Goal: Task Accomplishment & Management: Complete application form

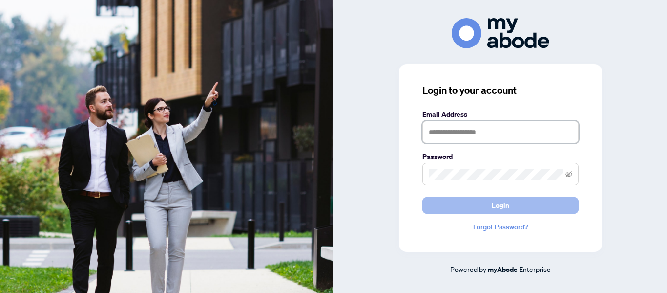
type input "**********"
click at [507, 208] on span "Login" at bounding box center [501, 205] width 18 height 16
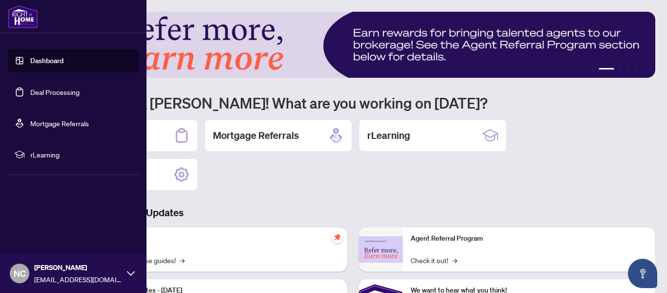
click at [44, 87] on link "Deal Processing" at bounding box center [54, 91] width 49 height 9
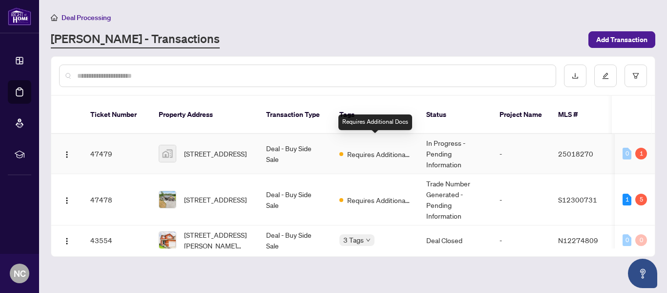
scroll to position [93, 0]
click at [334, 146] on td "Requires Additional Docs" at bounding box center [375, 153] width 87 height 41
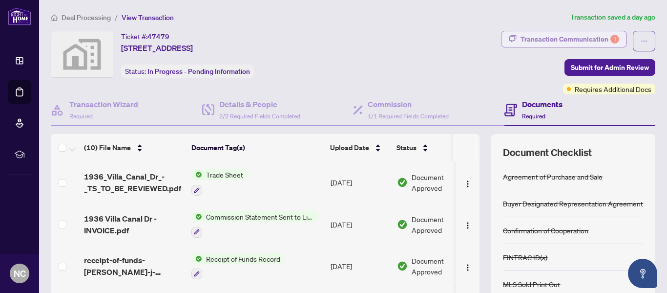
click at [551, 41] on div "Transaction Communication 1" at bounding box center [570, 39] width 99 height 16
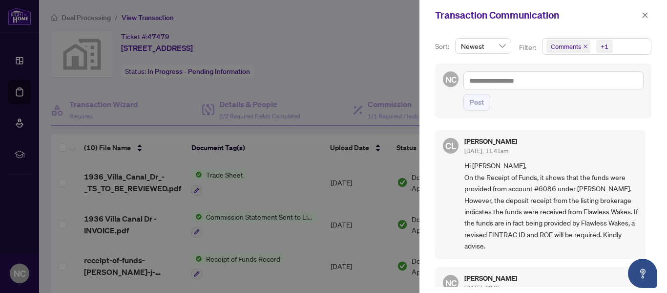
click at [285, 174] on div at bounding box center [333, 146] width 667 height 293
click at [645, 15] on icon "close" at bounding box center [645, 14] width 5 height 5
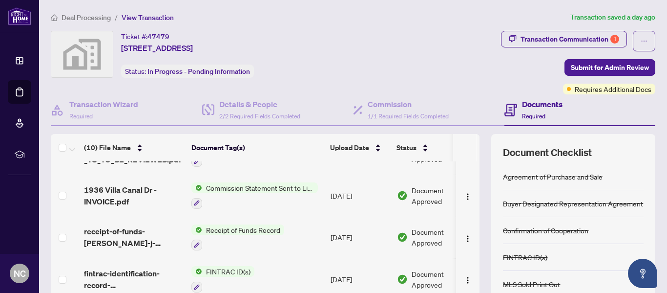
scroll to position [34, 0]
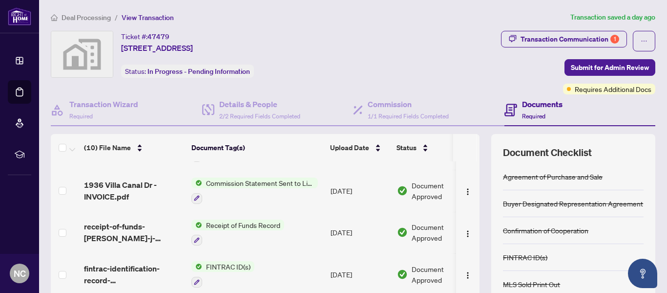
click at [239, 230] on div "Receipt of Funds Record" at bounding box center [237, 232] width 93 height 26
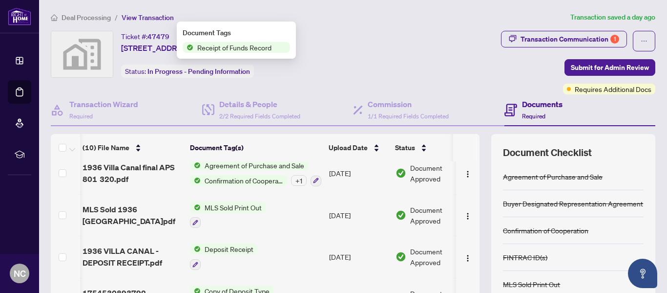
scroll to position [275, 1]
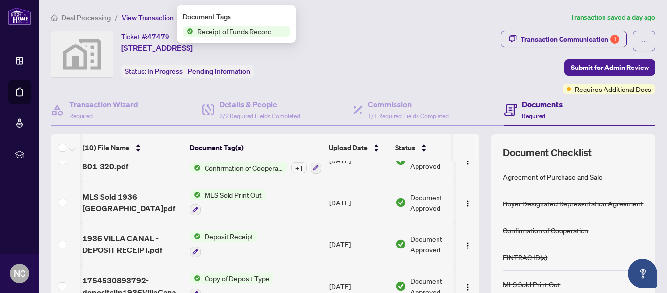
click at [124, 245] on span "1936 VILLA CANAL - DEPOSIT RECEIPT.pdf" at bounding box center [133, 243] width 100 height 23
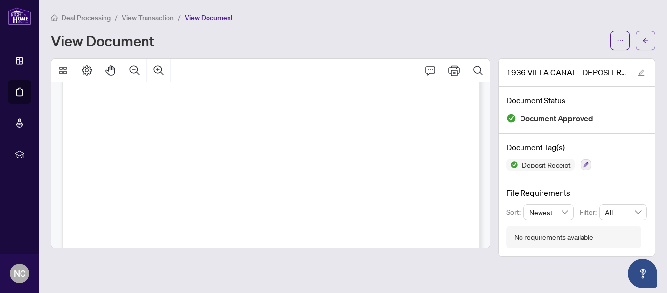
scroll to position [152, 0]
click at [158, 19] on span "View Transaction" at bounding box center [148, 17] width 52 height 9
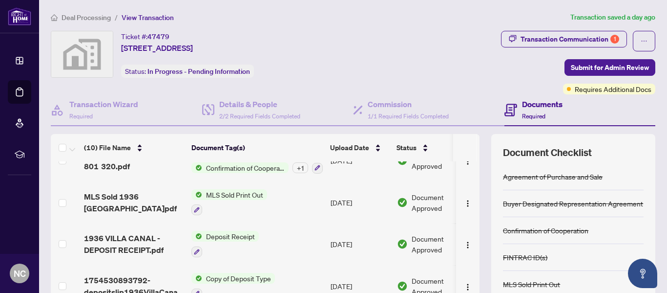
scroll to position [42, 0]
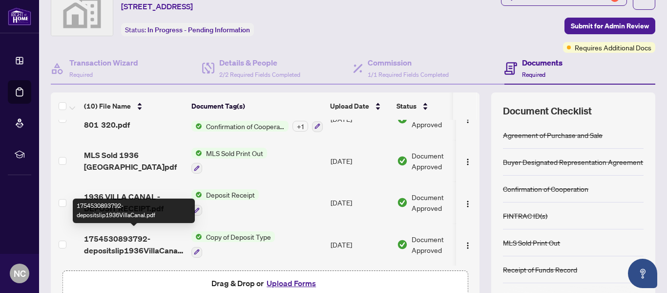
click at [123, 241] on span "1754530893792-depositslip1936VillaCanal.pdf" at bounding box center [134, 244] width 100 height 23
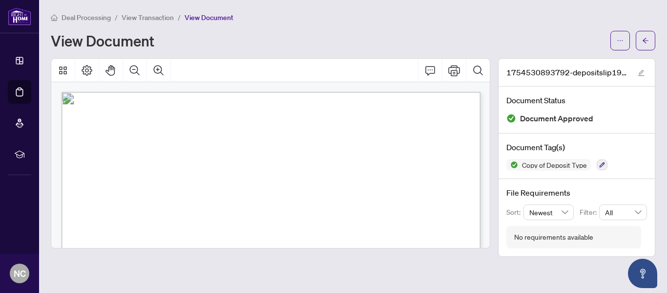
click at [147, 21] on span "View Transaction" at bounding box center [148, 17] width 52 height 9
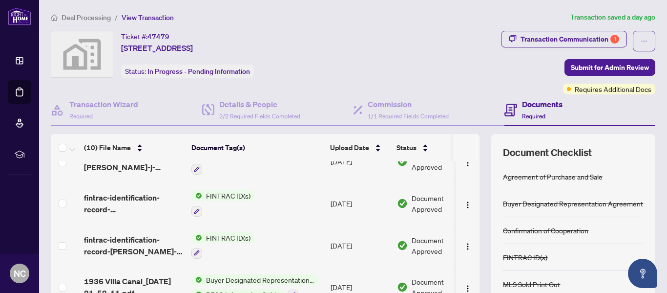
scroll to position [105, 0]
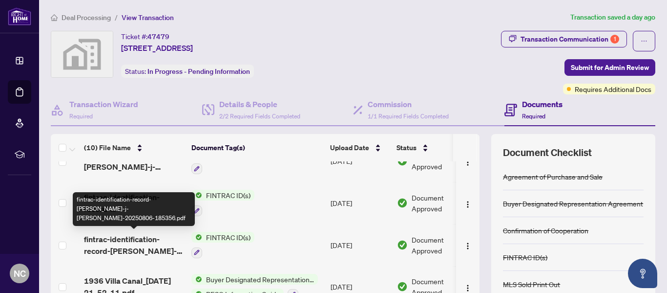
click at [127, 246] on span "fintrac-identification-record-[PERSON_NAME]-j-[PERSON_NAME]-20250806-185356.pdf" at bounding box center [134, 244] width 100 height 23
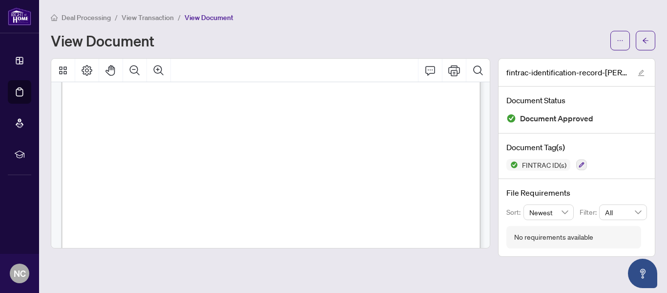
scroll to position [133, 0]
click at [162, 20] on span "View Transaction" at bounding box center [148, 17] width 52 height 9
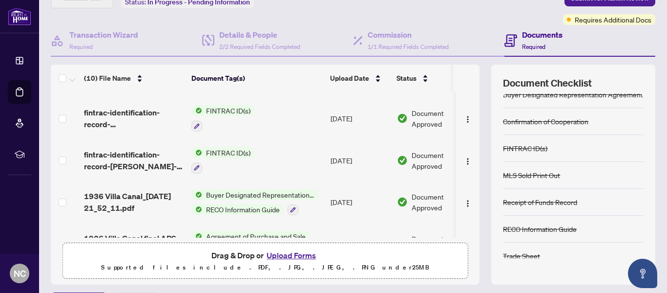
scroll to position [121, 0]
click at [297, 257] on button "Upload Forms" at bounding box center [291, 255] width 55 height 13
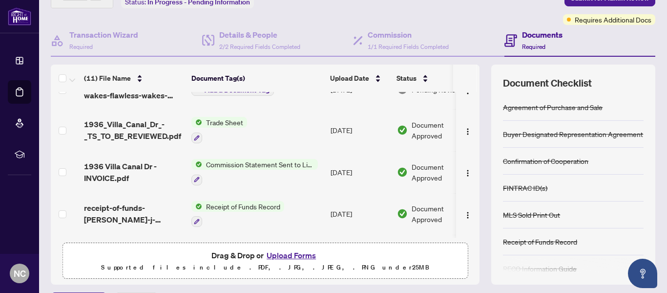
scroll to position [0, 0]
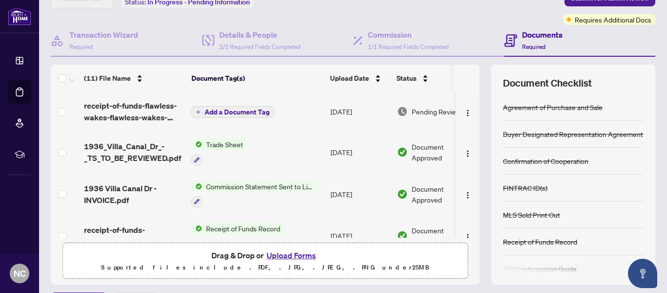
click at [223, 110] on span "Add a Document Tag" at bounding box center [237, 111] width 65 height 7
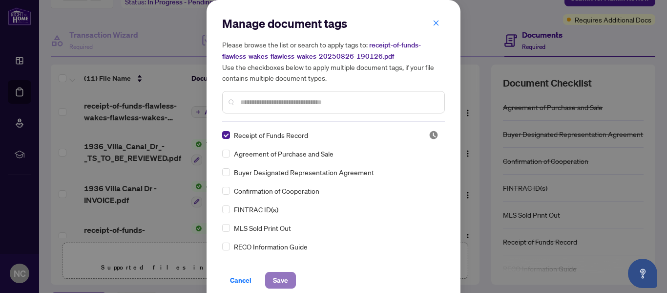
click at [284, 279] on span "Save" at bounding box center [280, 280] width 15 height 16
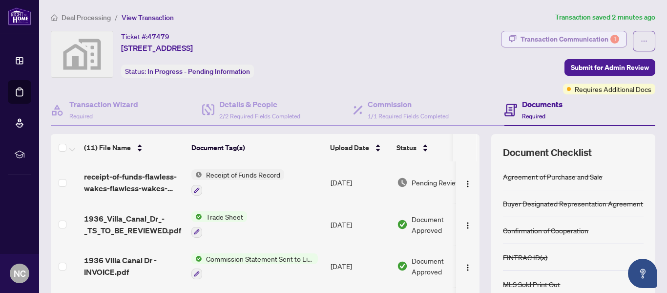
click at [537, 35] on div "Transaction Communication 1" at bounding box center [570, 39] width 99 height 16
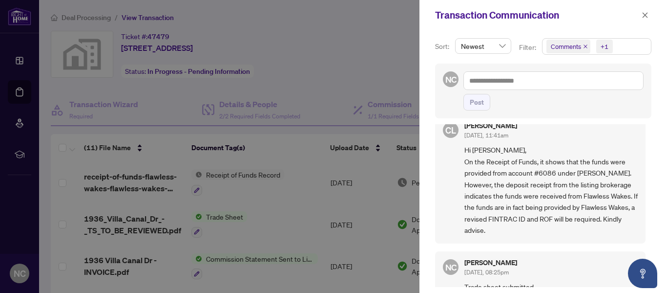
scroll to position [18, 0]
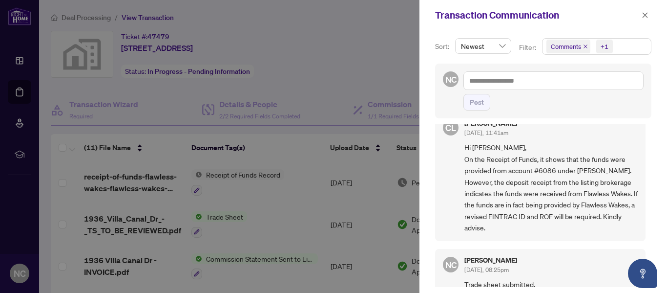
click at [298, 154] on div at bounding box center [333, 146] width 667 height 293
click at [319, 61] on div at bounding box center [333, 146] width 667 height 293
click at [644, 16] on icon "close" at bounding box center [645, 15] width 7 height 7
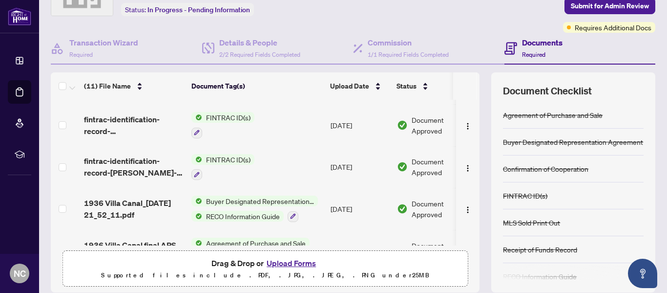
scroll to position [176, 0]
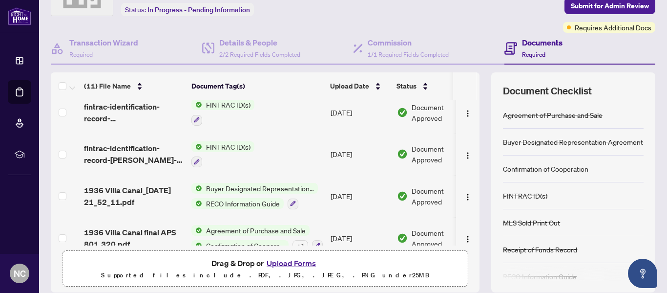
click at [163, 153] on span "fintrac-identification-record-[PERSON_NAME]-j-[PERSON_NAME]-20250806-185356.pdf" at bounding box center [134, 153] width 100 height 23
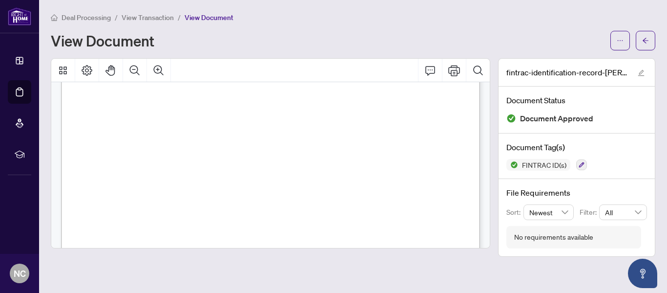
scroll to position [125, 0]
click at [144, 21] on span "View Transaction" at bounding box center [148, 17] width 52 height 9
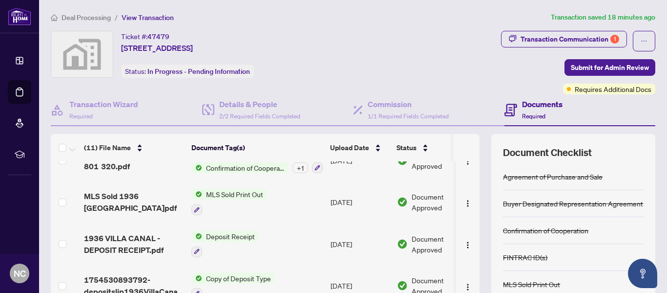
scroll to position [131, 0]
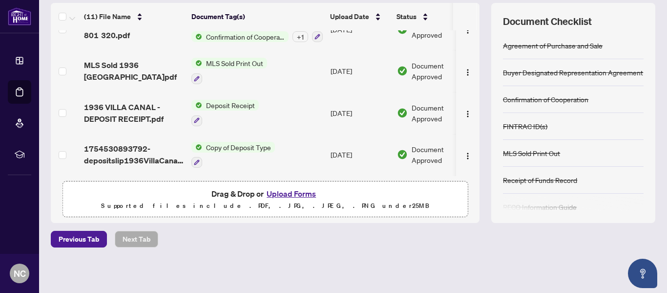
click at [288, 194] on button "Upload Forms" at bounding box center [291, 193] width 55 height 13
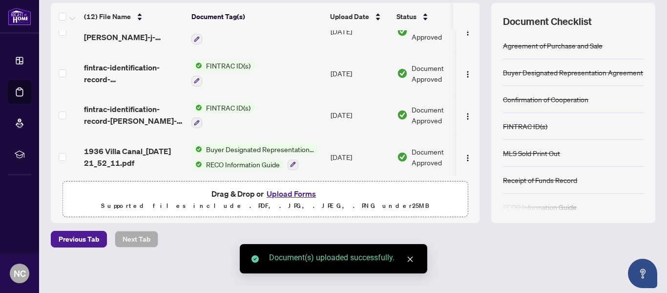
scroll to position [0, 0]
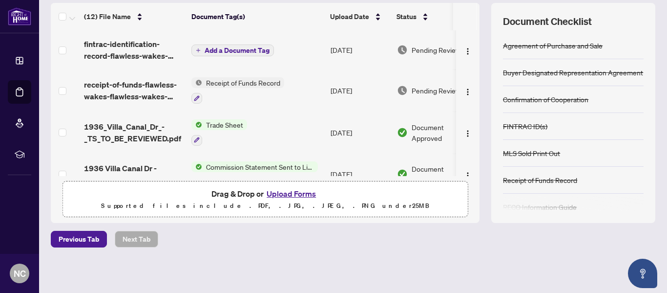
click at [234, 49] on span "Add a Document Tag" at bounding box center [237, 50] width 65 height 7
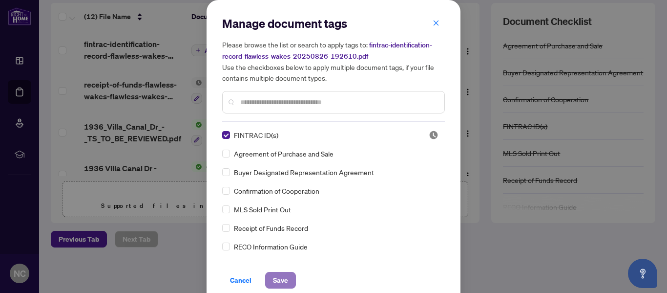
click at [276, 278] on span "Save" at bounding box center [280, 280] width 15 height 16
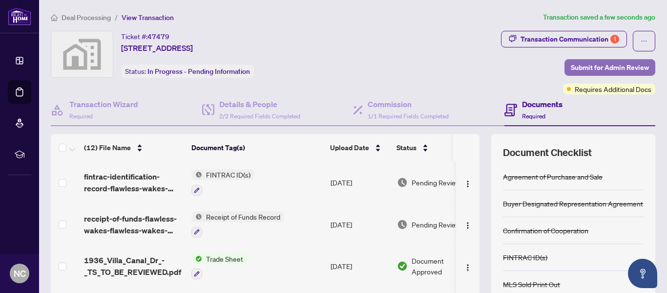
click at [597, 70] on span "Submit for Admin Review" at bounding box center [610, 68] width 78 height 16
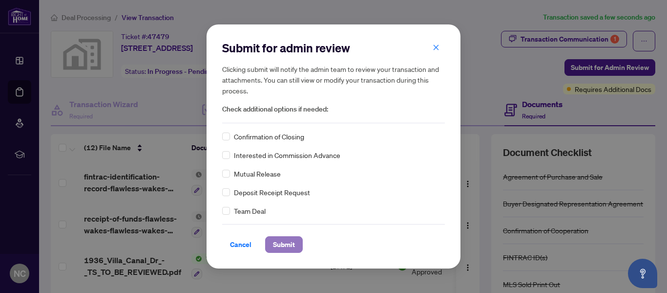
click at [289, 244] on span "Submit" at bounding box center [284, 244] width 22 height 16
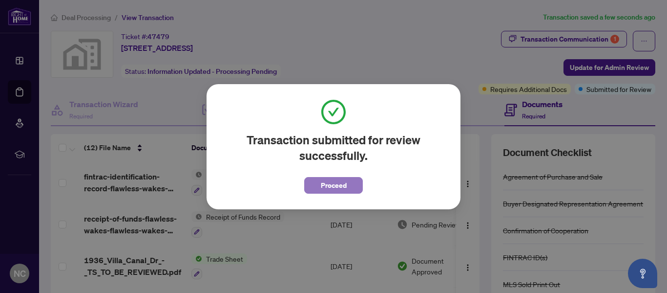
click at [336, 186] on span "Proceed" at bounding box center [334, 185] width 26 height 16
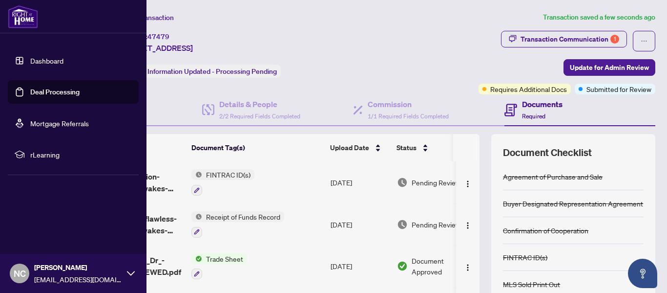
click at [33, 91] on link "Deal Processing" at bounding box center [54, 91] width 49 height 9
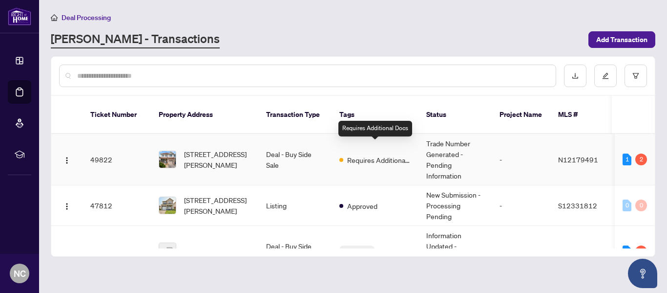
click at [364, 154] on span "Requires Additional Docs" at bounding box center [379, 159] width 64 height 11
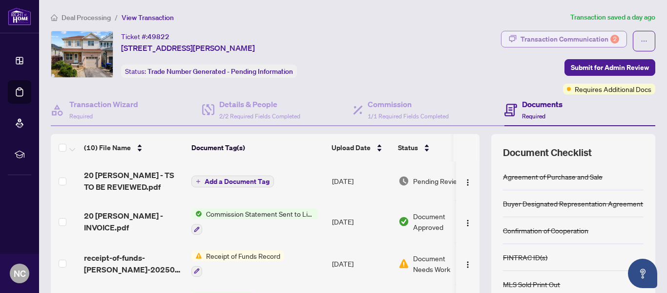
click at [535, 36] on div "Transaction Communication 2" at bounding box center [570, 39] width 99 height 16
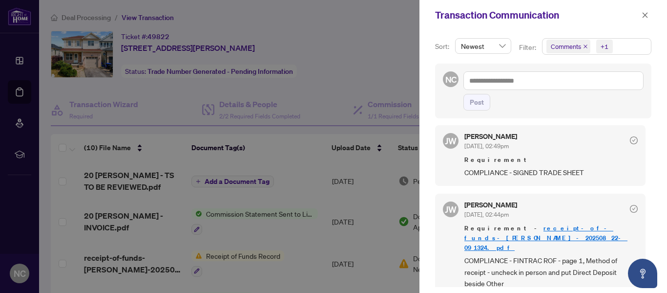
scroll to position [2, 0]
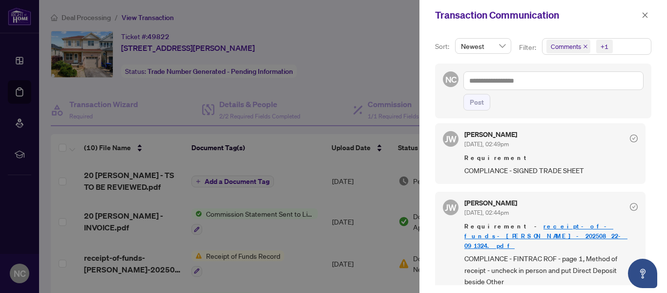
click at [339, 104] on div at bounding box center [333, 146] width 667 height 293
click at [647, 15] on icon "close" at bounding box center [645, 15] width 7 height 7
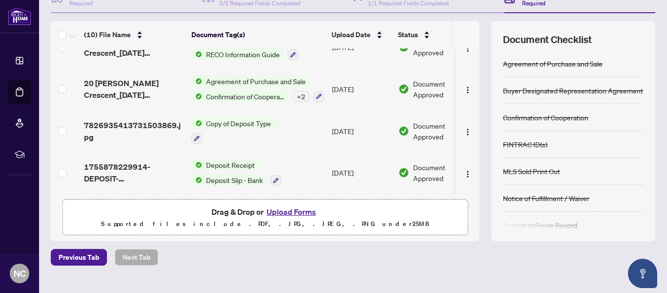
scroll to position [131, 0]
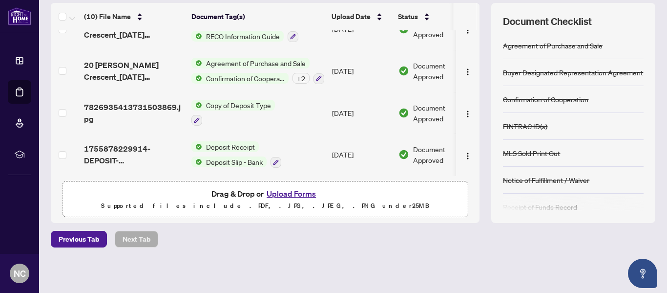
click at [292, 195] on button "Upload Forms" at bounding box center [291, 193] width 55 height 13
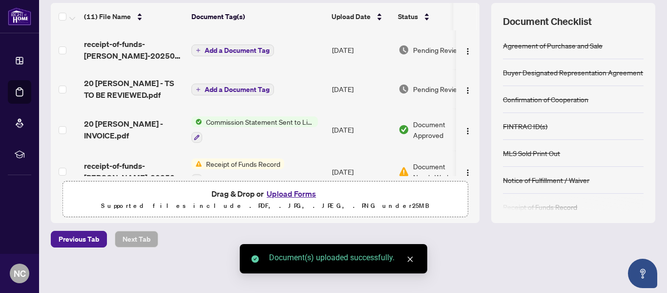
scroll to position [0, 0]
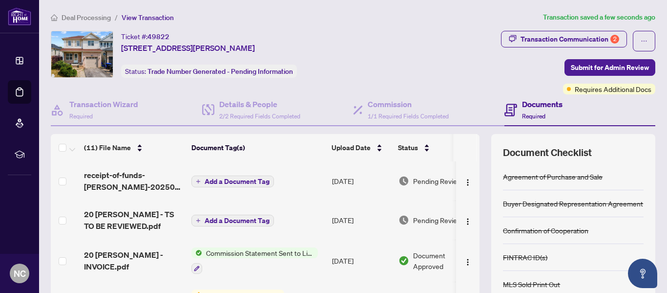
click at [236, 181] on span "Add a Document Tag" at bounding box center [237, 181] width 65 height 7
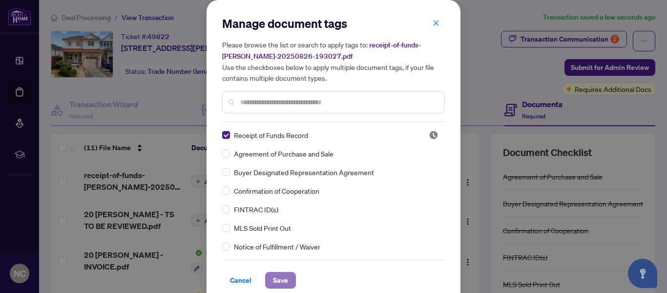
click at [280, 283] on span "Save" at bounding box center [280, 280] width 15 height 16
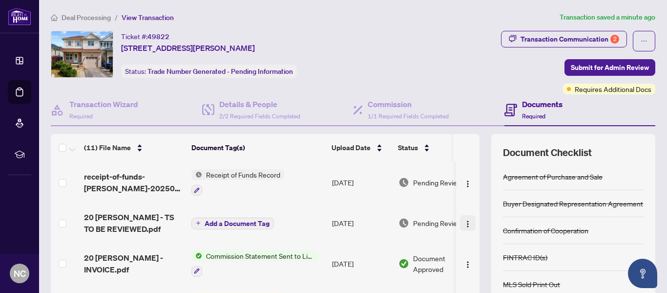
click at [465, 223] on img "button" at bounding box center [468, 224] width 8 height 8
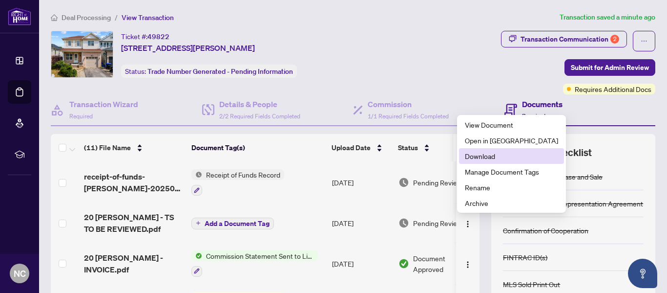
click at [492, 155] on span "Download" at bounding box center [511, 155] width 93 height 11
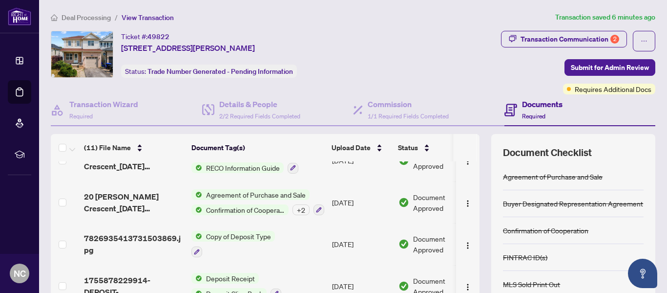
scroll to position [131, 0]
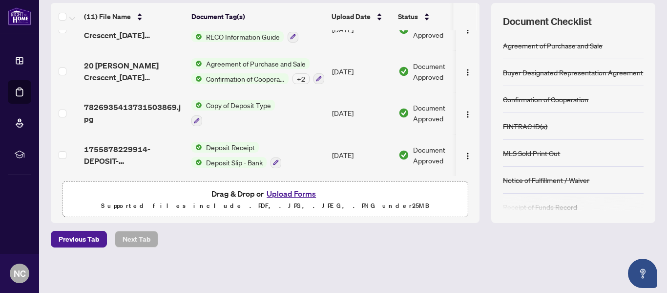
click at [285, 194] on button "Upload Forms" at bounding box center [291, 193] width 55 height 13
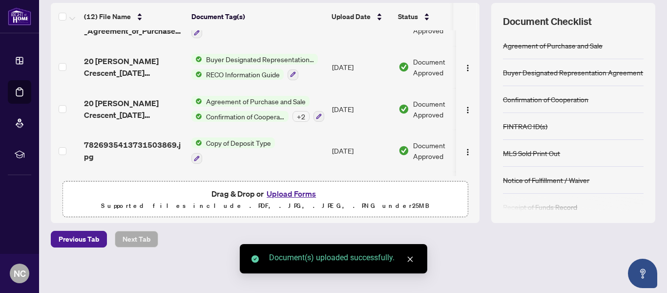
scroll to position [0, 0]
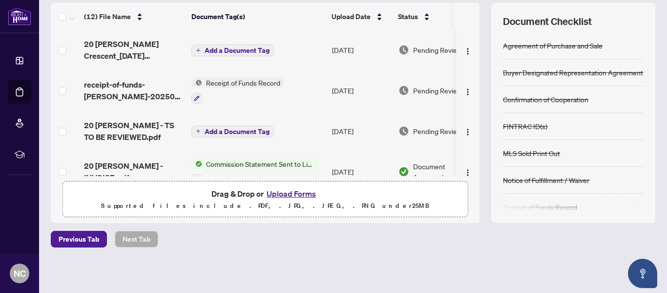
click at [222, 49] on span "Add a Document Tag" at bounding box center [237, 50] width 65 height 7
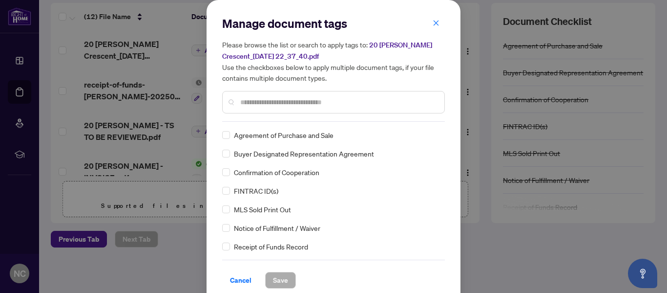
click at [255, 103] on input "text" at bounding box center [338, 102] width 196 height 11
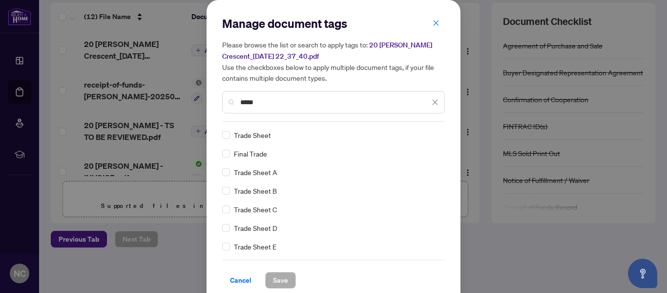
type input "*****"
click at [278, 280] on span "Save" at bounding box center [280, 280] width 15 height 16
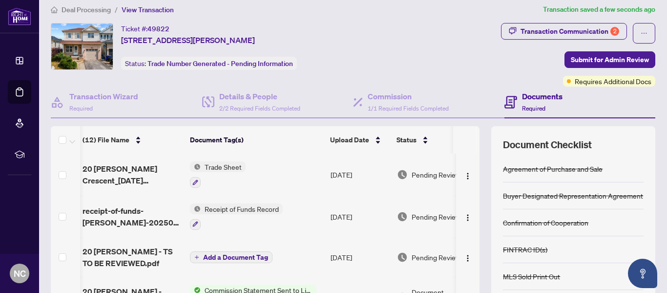
scroll to position [0, 0]
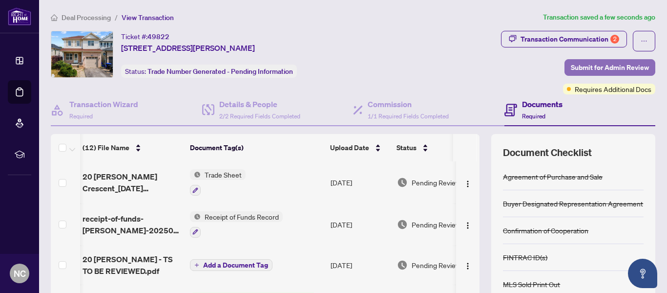
click at [601, 67] on span "Submit for Admin Review" at bounding box center [610, 68] width 78 height 16
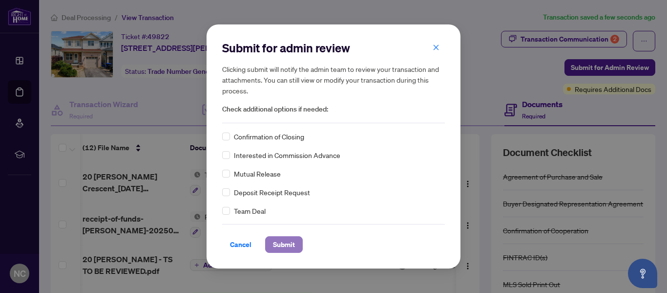
click at [288, 242] on span "Submit" at bounding box center [284, 244] width 22 height 16
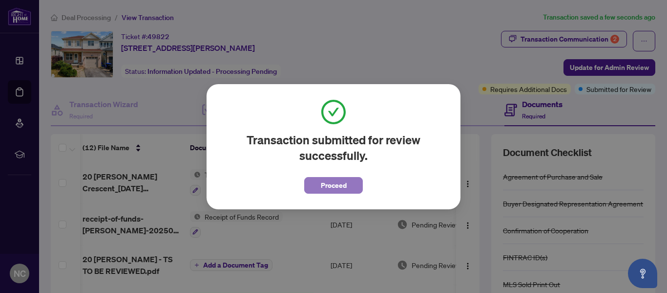
click at [324, 187] on span "Proceed" at bounding box center [334, 185] width 26 height 16
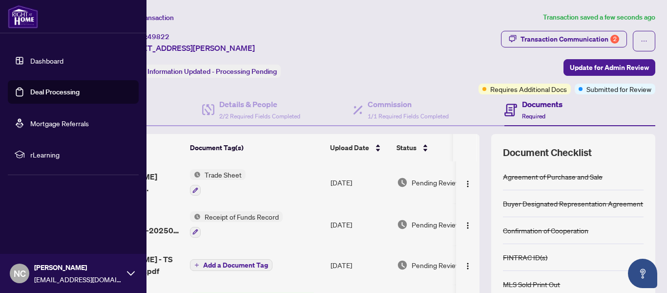
click at [30, 88] on link "Deal Processing" at bounding box center [54, 91] width 49 height 9
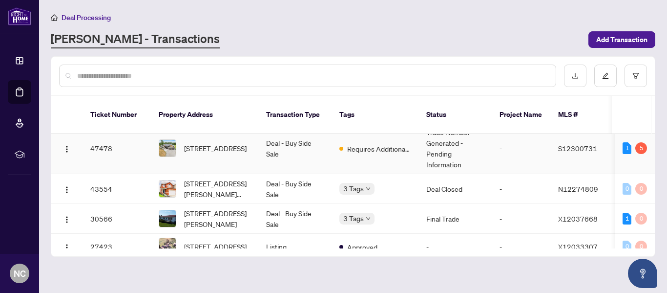
scroll to position [155, 0]
click at [300, 139] on td "Deal - Buy Side Sale" at bounding box center [294, 147] width 73 height 51
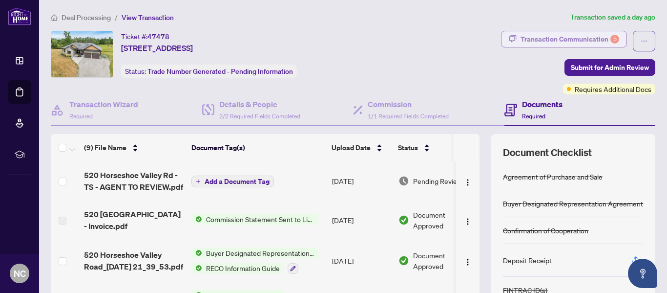
click at [554, 39] on div "Transaction Communication 5" at bounding box center [570, 39] width 99 height 16
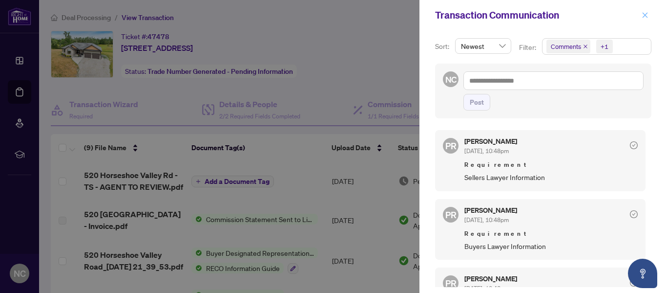
click at [645, 16] on icon "close" at bounding box center [645, 15] width 7 height 7
